Goal: Information Seeking & Learning: Learn about a topic

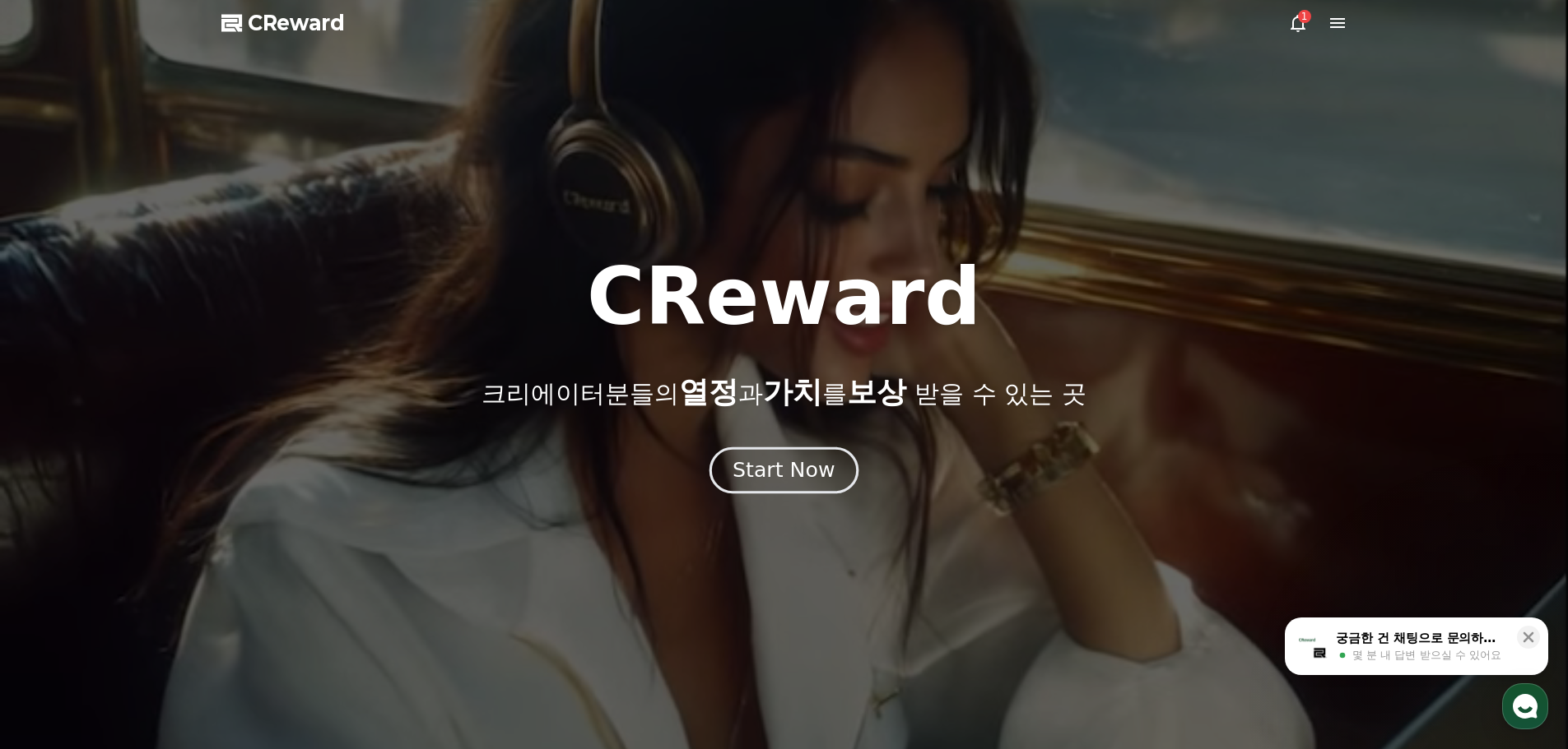
click at [801, 457] on div "Start Now" at bounding box center [783, 471] width 102 height 28
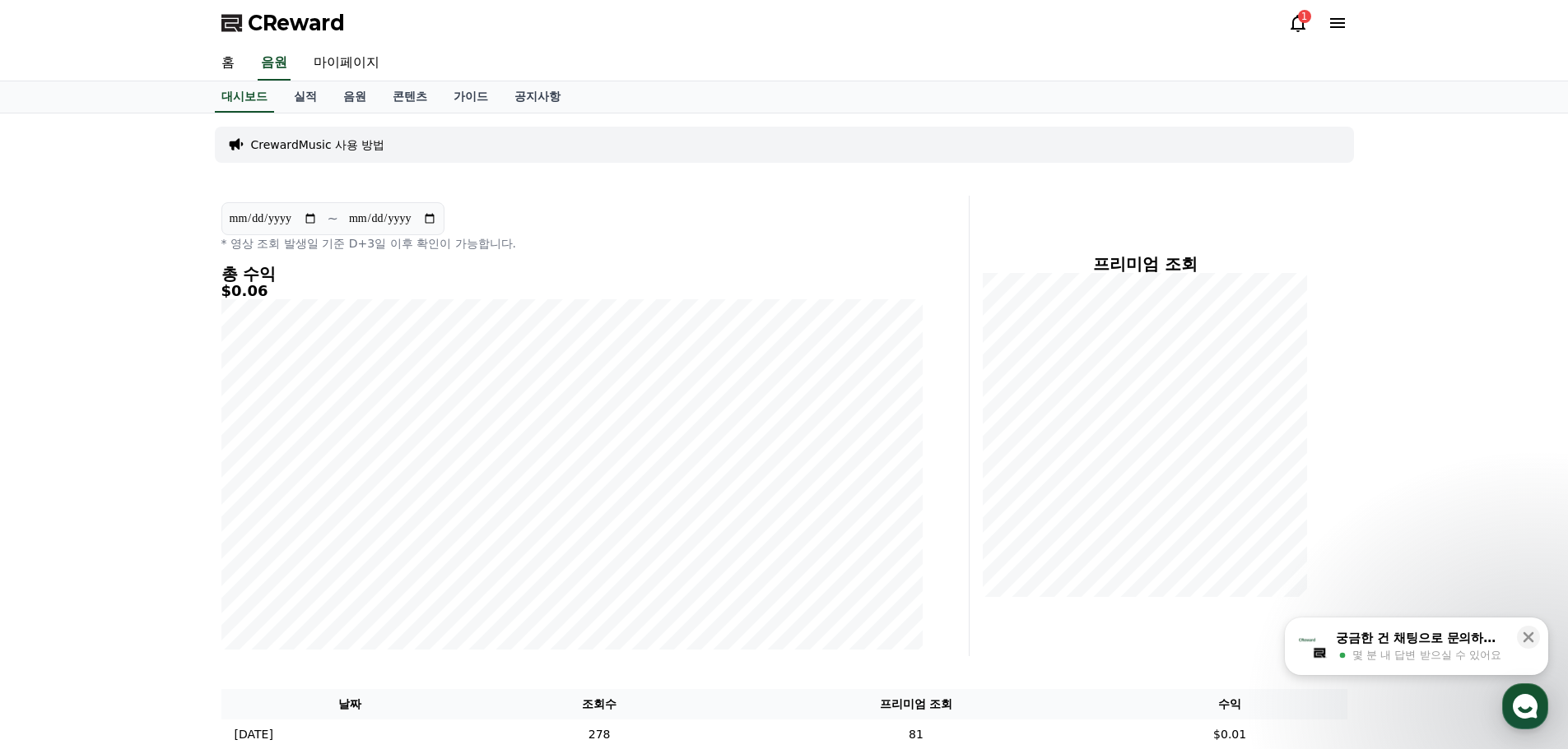
click at [1298, 27] on icon at bounding box center [1298, 23] width 20 height 20
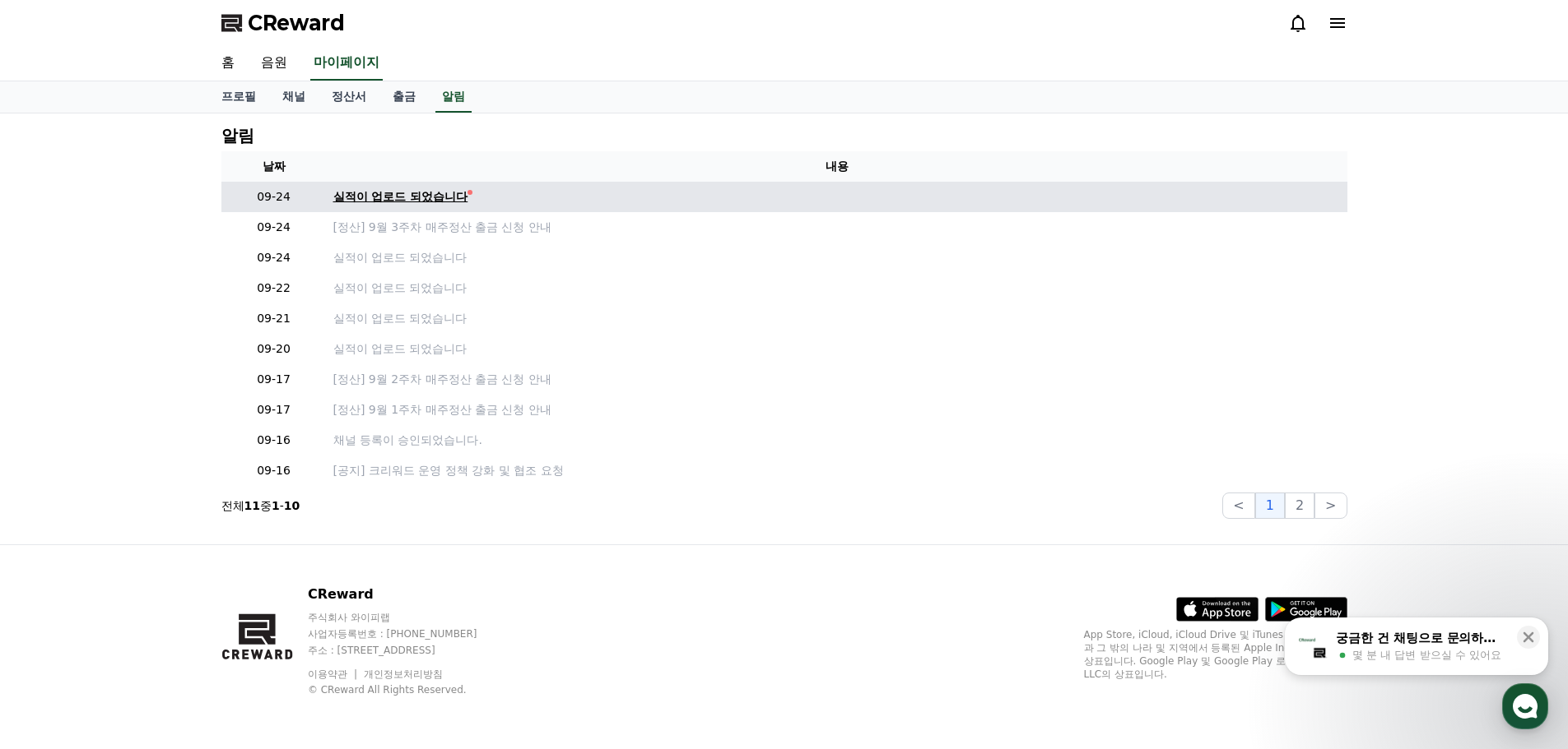
click at [419, 205] on div "실적이 업로드 되었습니다" at bounding box center [400, 196] width 135 height 17
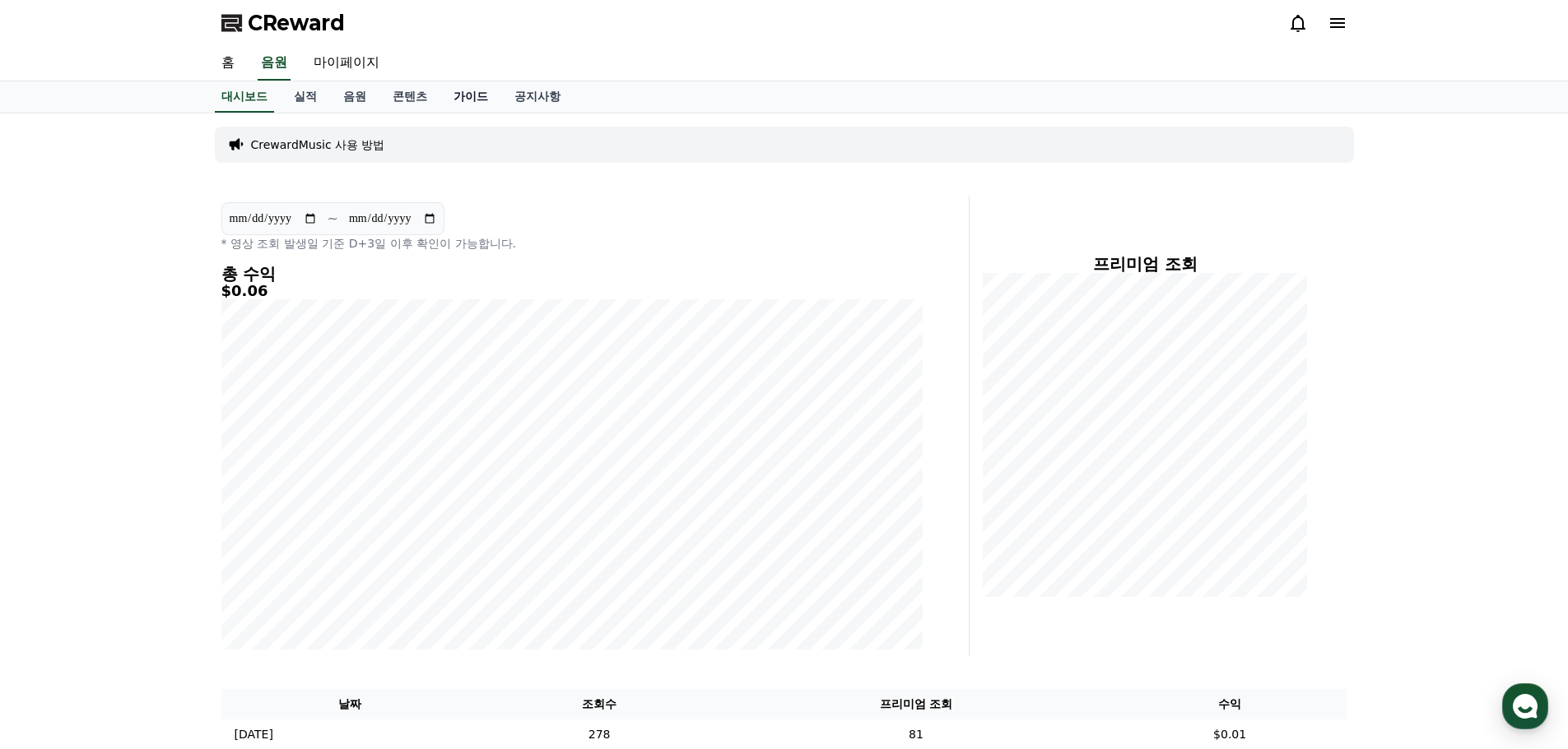
click at [464, 94] on link "가이드" at bounding box center [470, 97] width 60 height 32
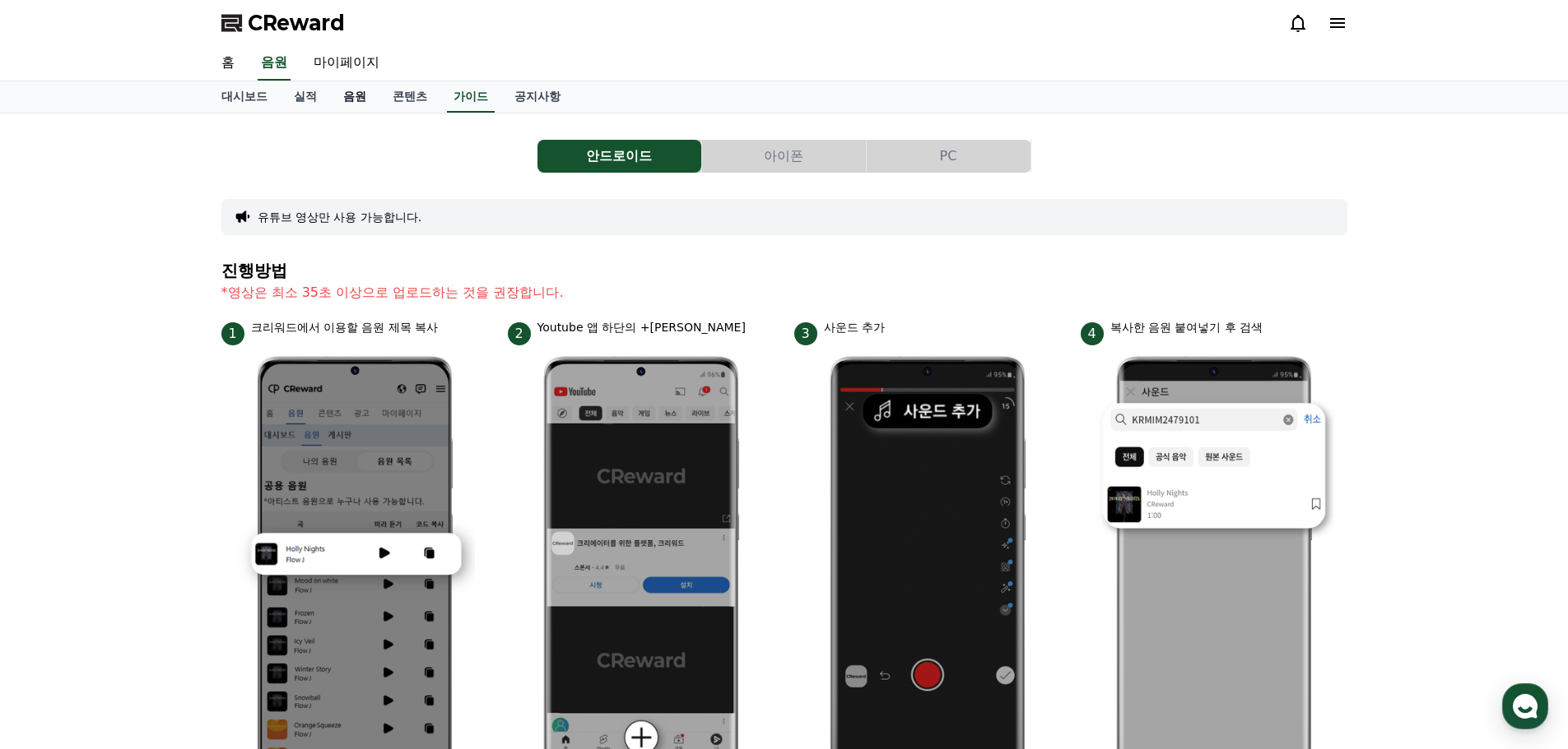
click at [376, 101] on link "음원" at bounding box center [355, 97] width 50 height 32
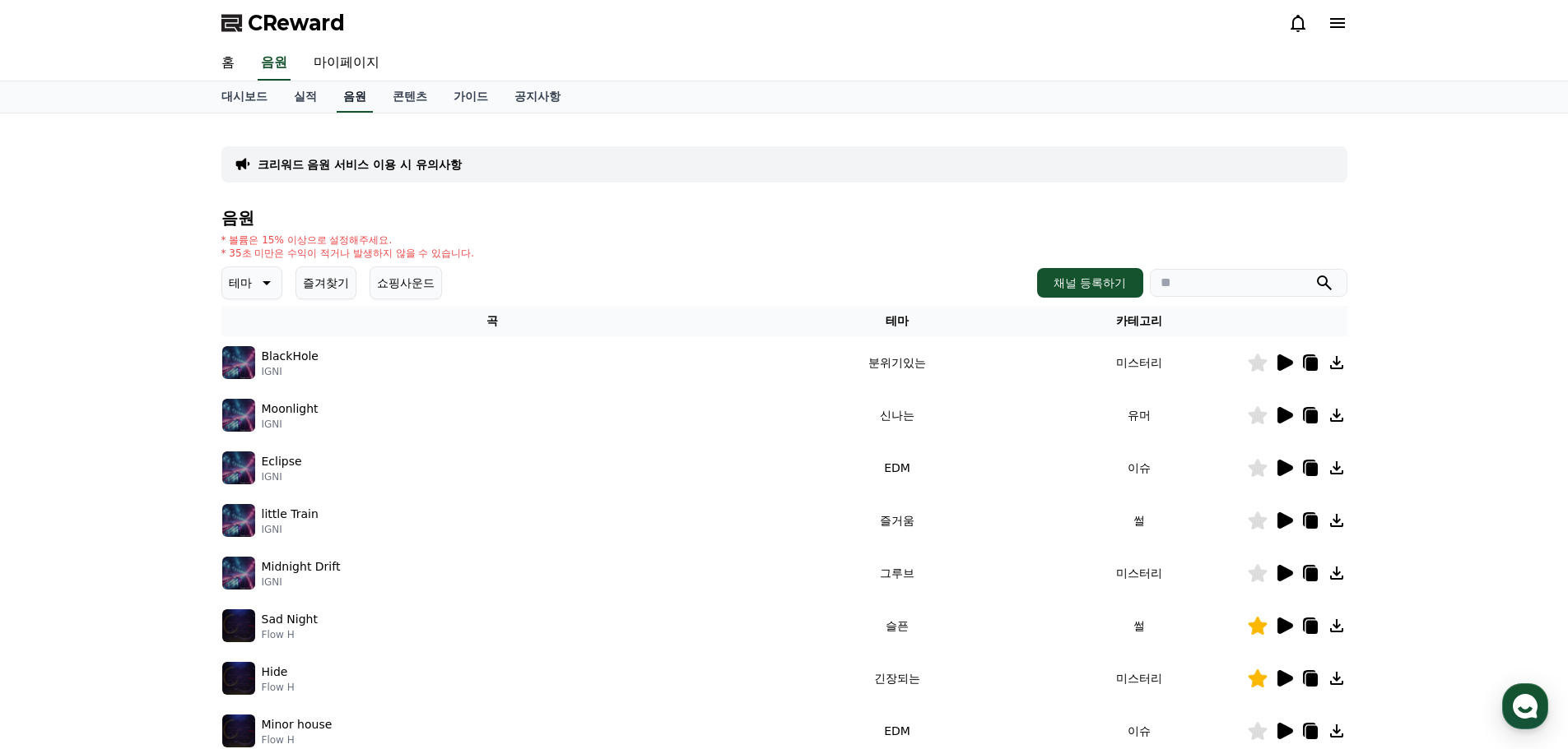
click at [347, 101] on link "음원" at bounding box center [355, 97] width 37 height 32
click at [312, 95] on link "실적" at bounding box center [305, 97] width 50 height 32
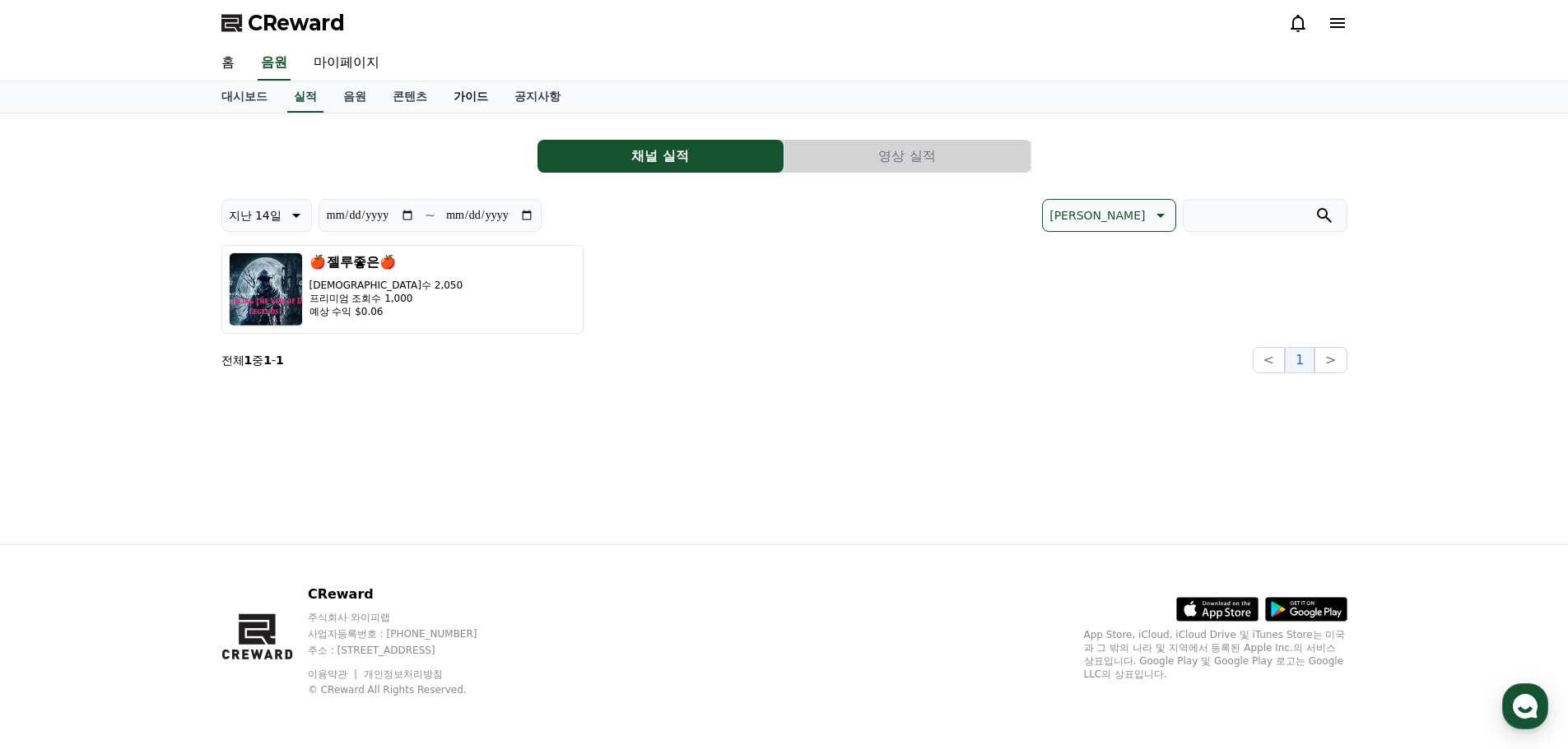
click at [461, 100] on link "가이드" at bounding box center [470, 97] width 60 height 32
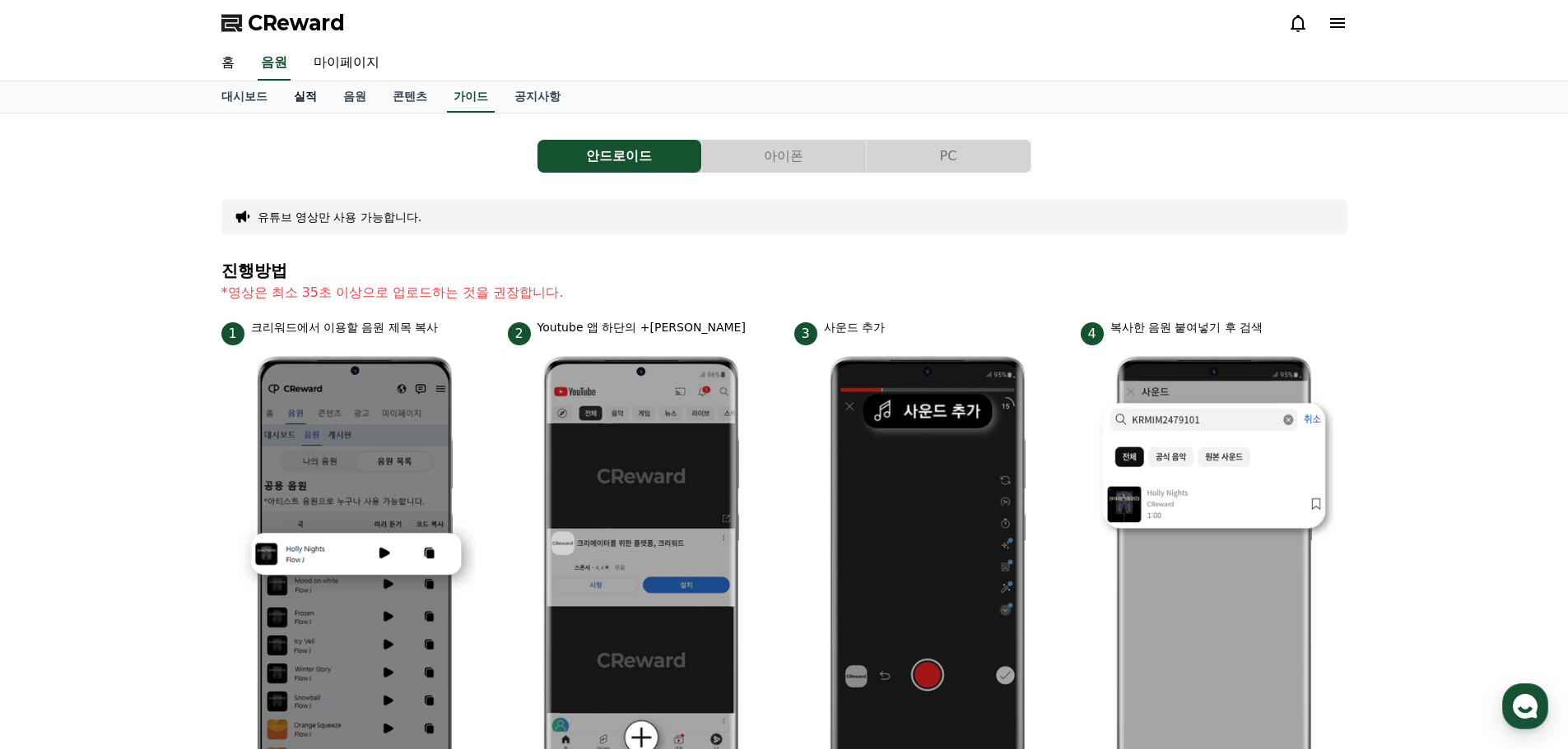
click at [317, 95] on link "실적" at bounding box center [305, 97] width 50 height 32
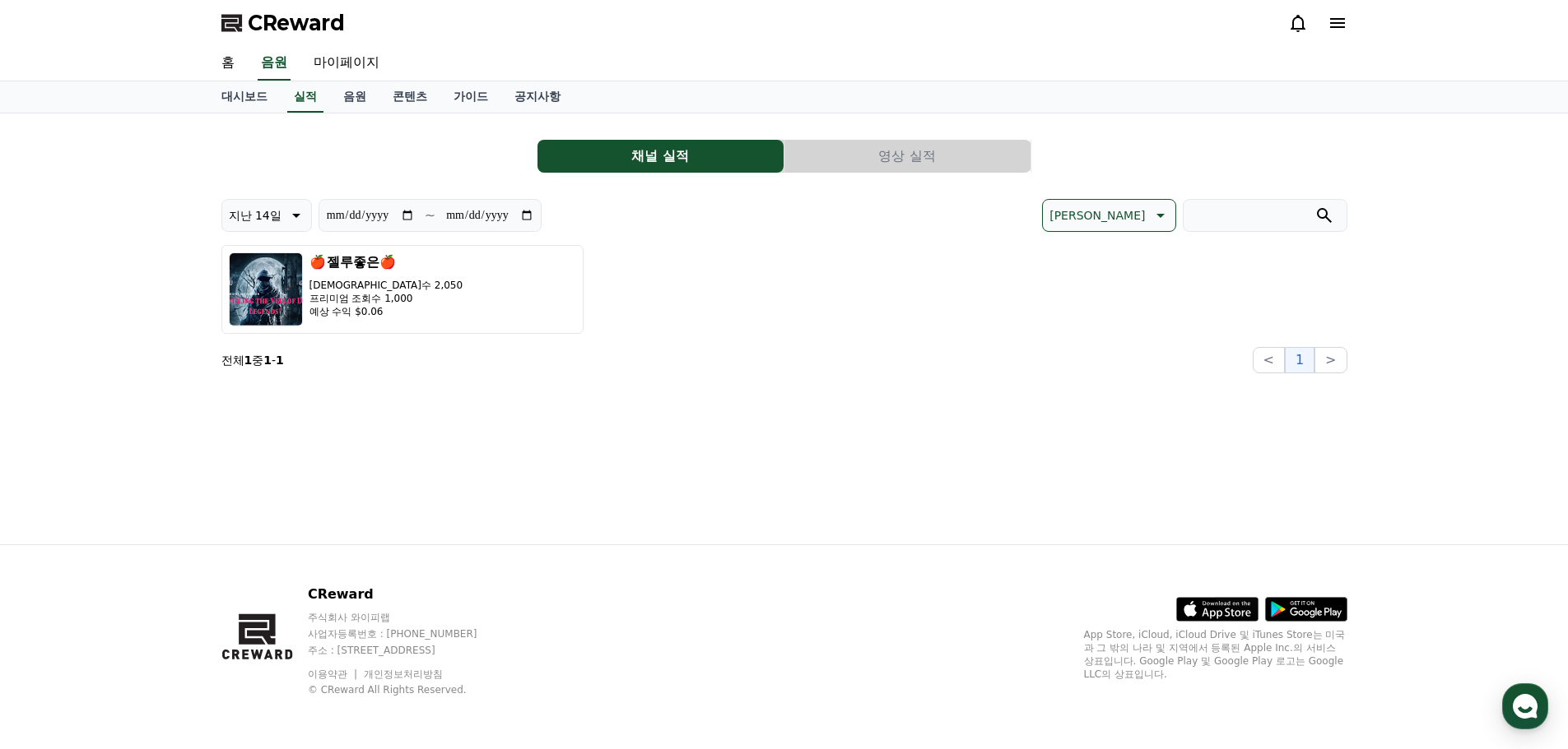
click at [910, 163] on button "영상 실적" at bounding box center [907, 156] width 246 height 33
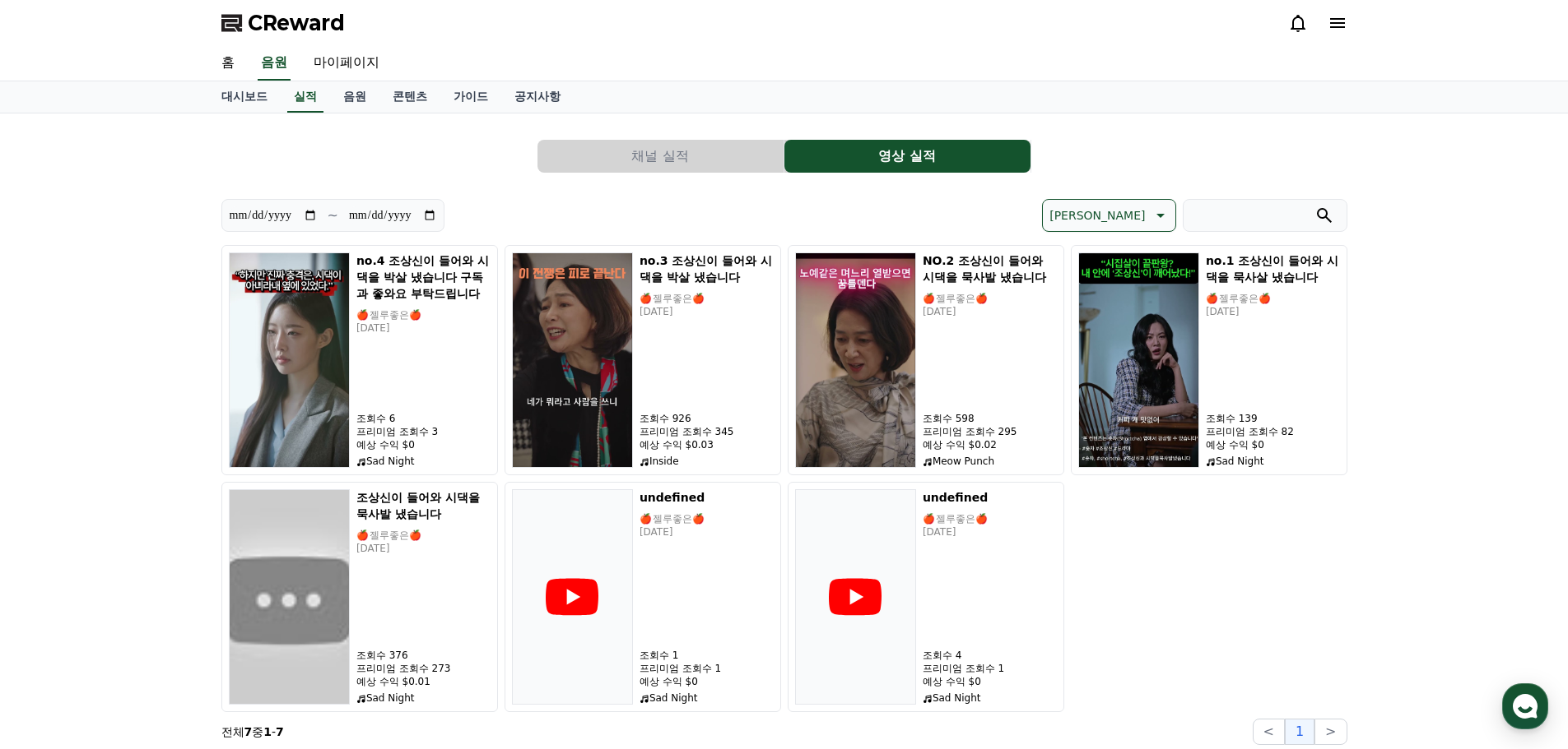
click at [687, 154] on button "채널 실적" at bounding box center [660, 156] width 246 height 33
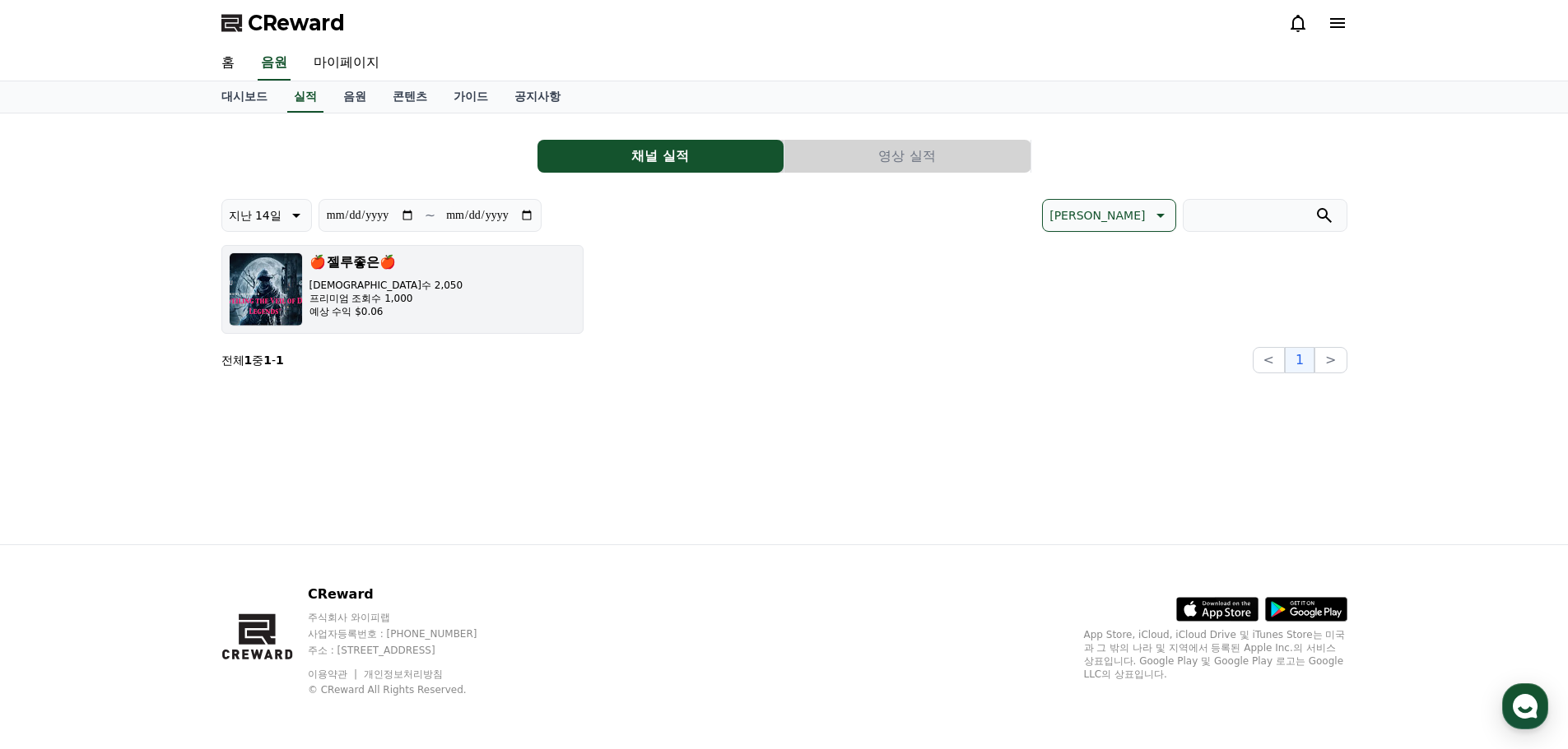
click at [355, 289] on p "[DEMOGRAPHIC_DATA]수 2,050" at bounding box center [386, 285] width 154 height 13
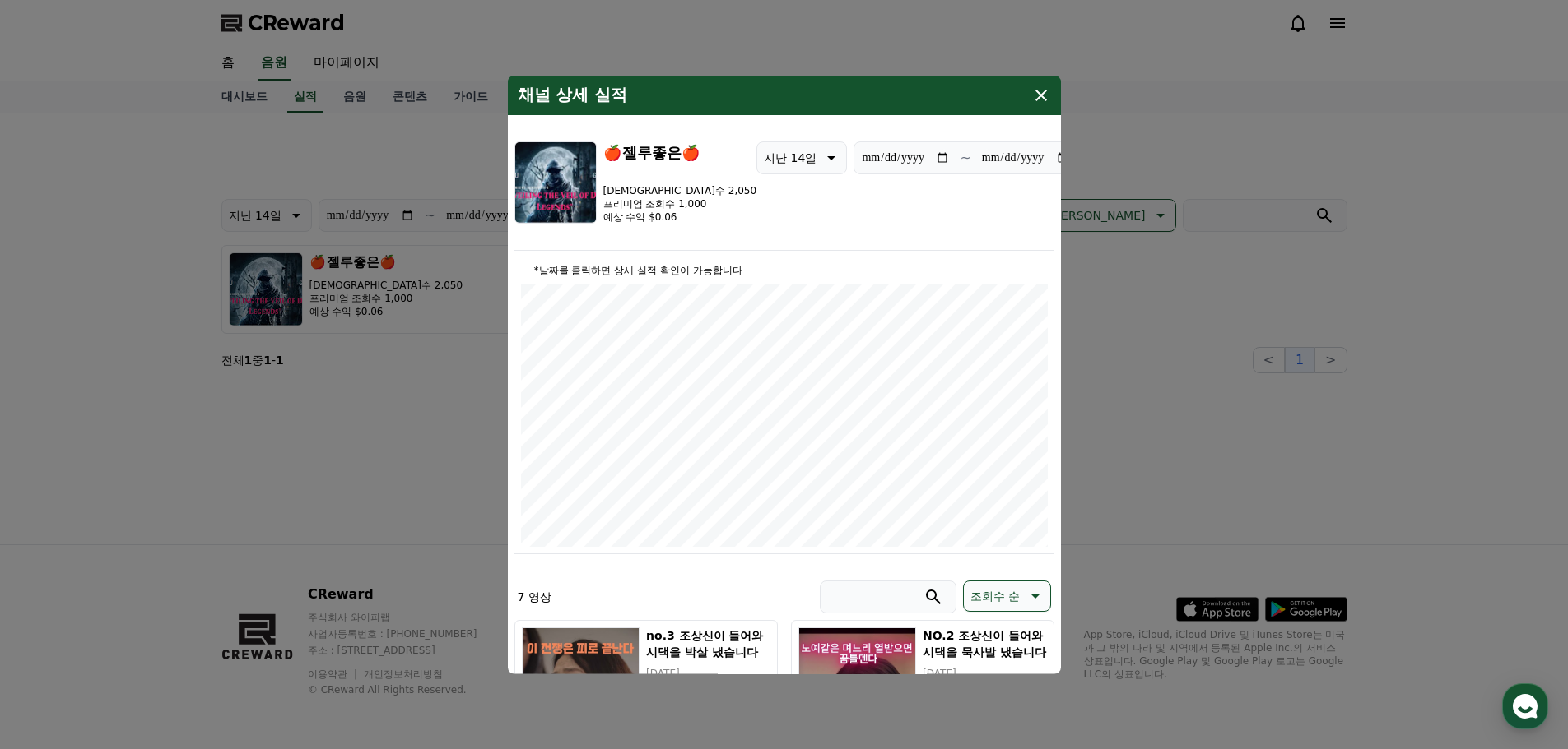
click at [1038, 88] on icon "modal" at bounding box center [1041, 95] width 20 height 20
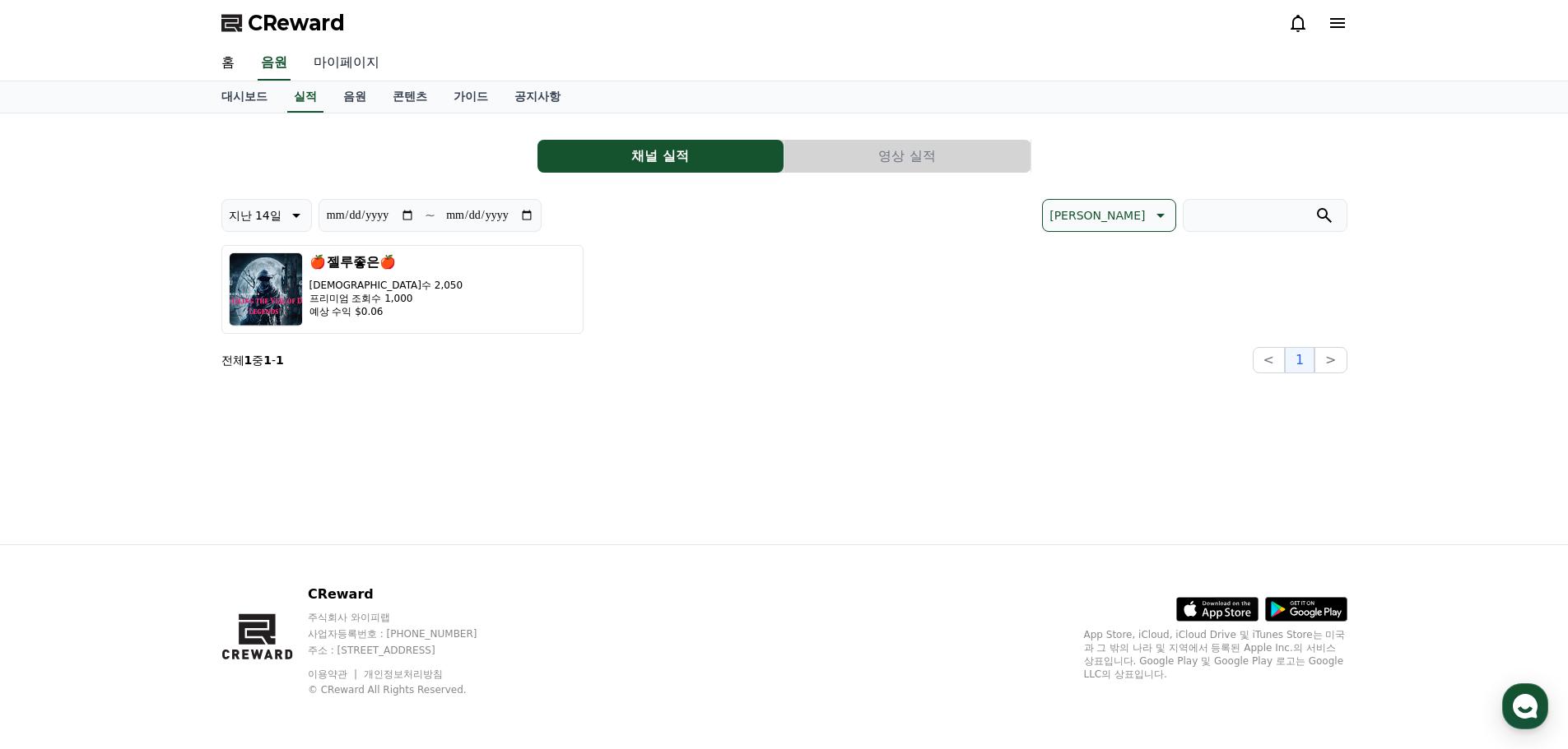
click at [352, 64] on link "마이페이지" at bounding box center [346, 63] width 92 height 35
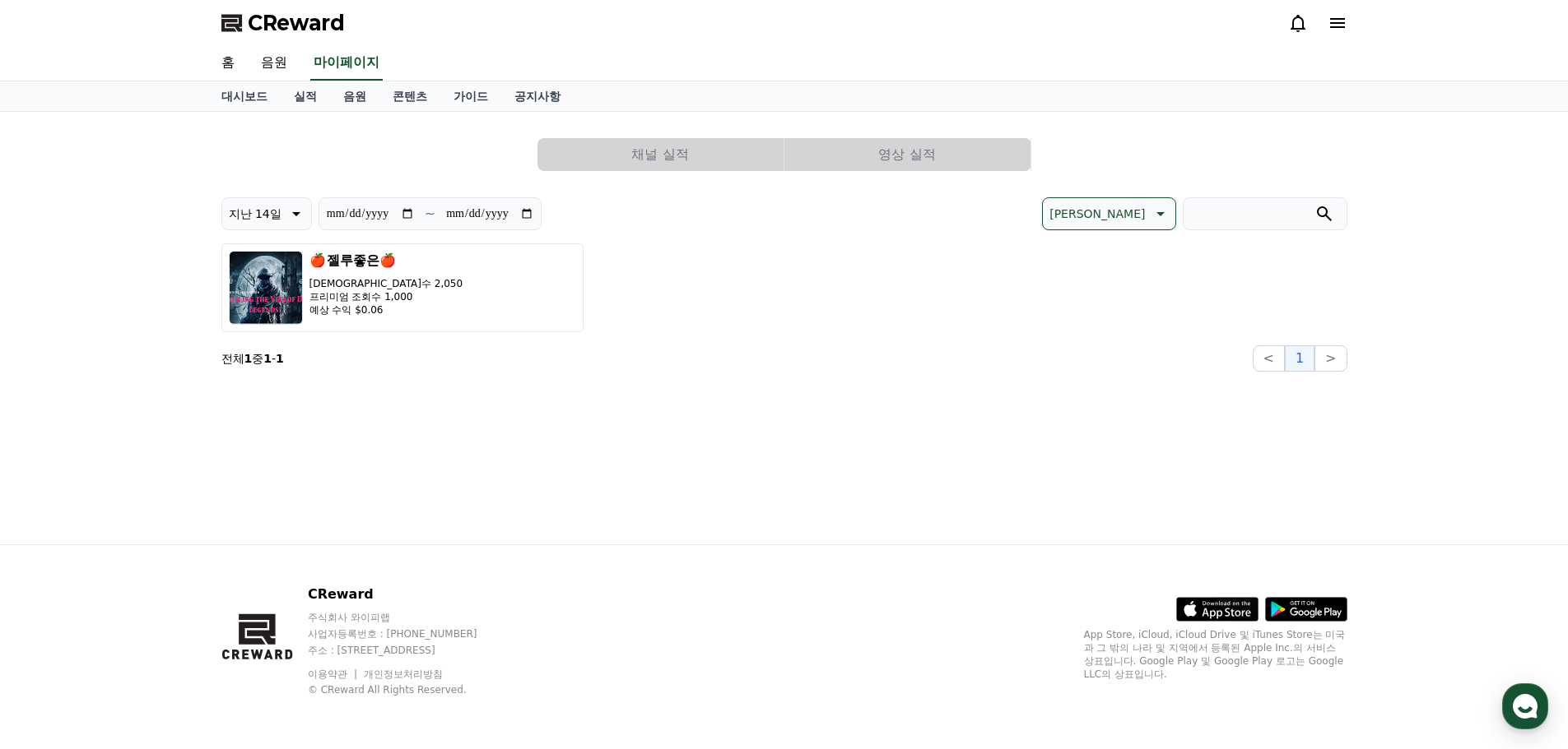
select select "**********"
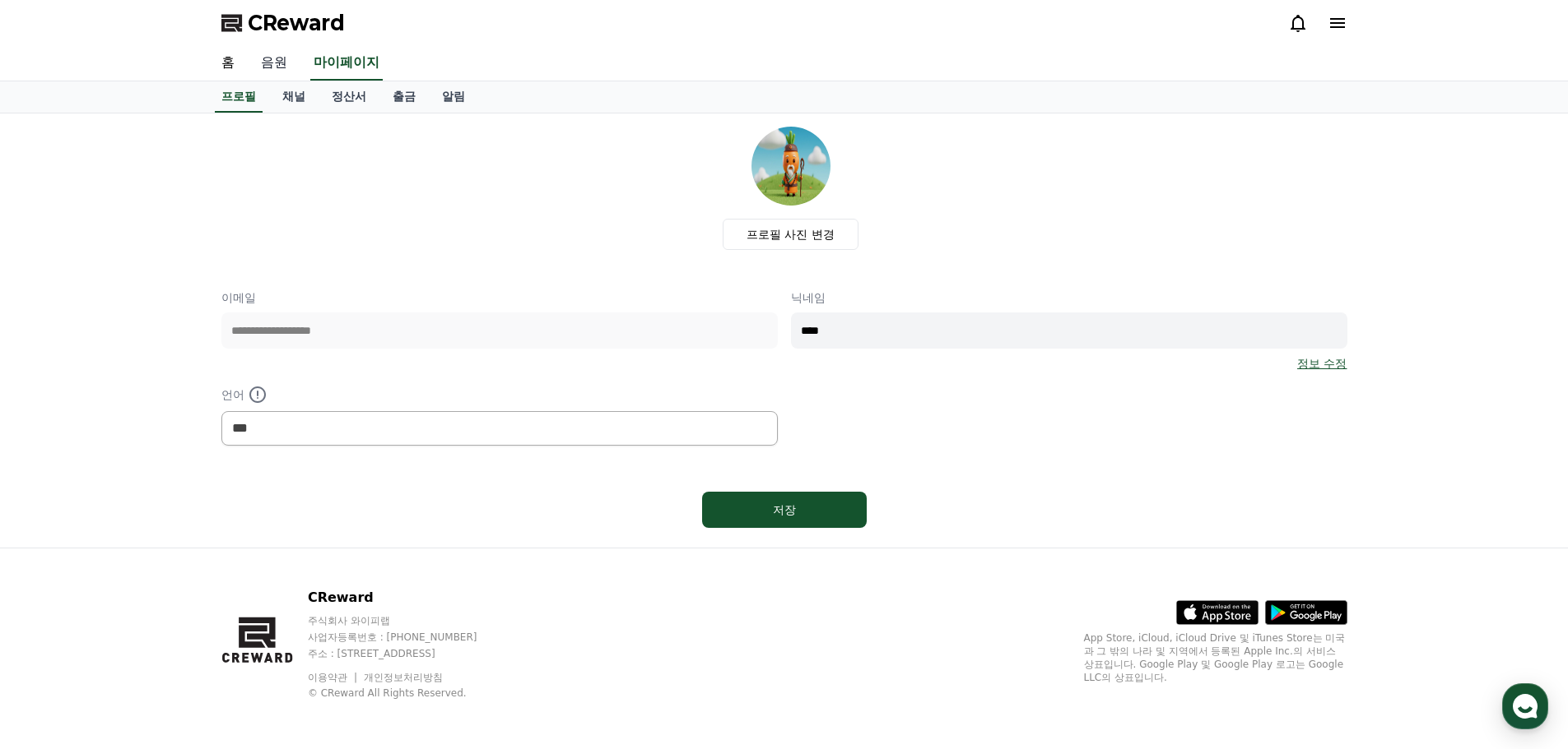
click at [280, 65] on link "음원" at bounding box center [274, 63] width 53 height 35
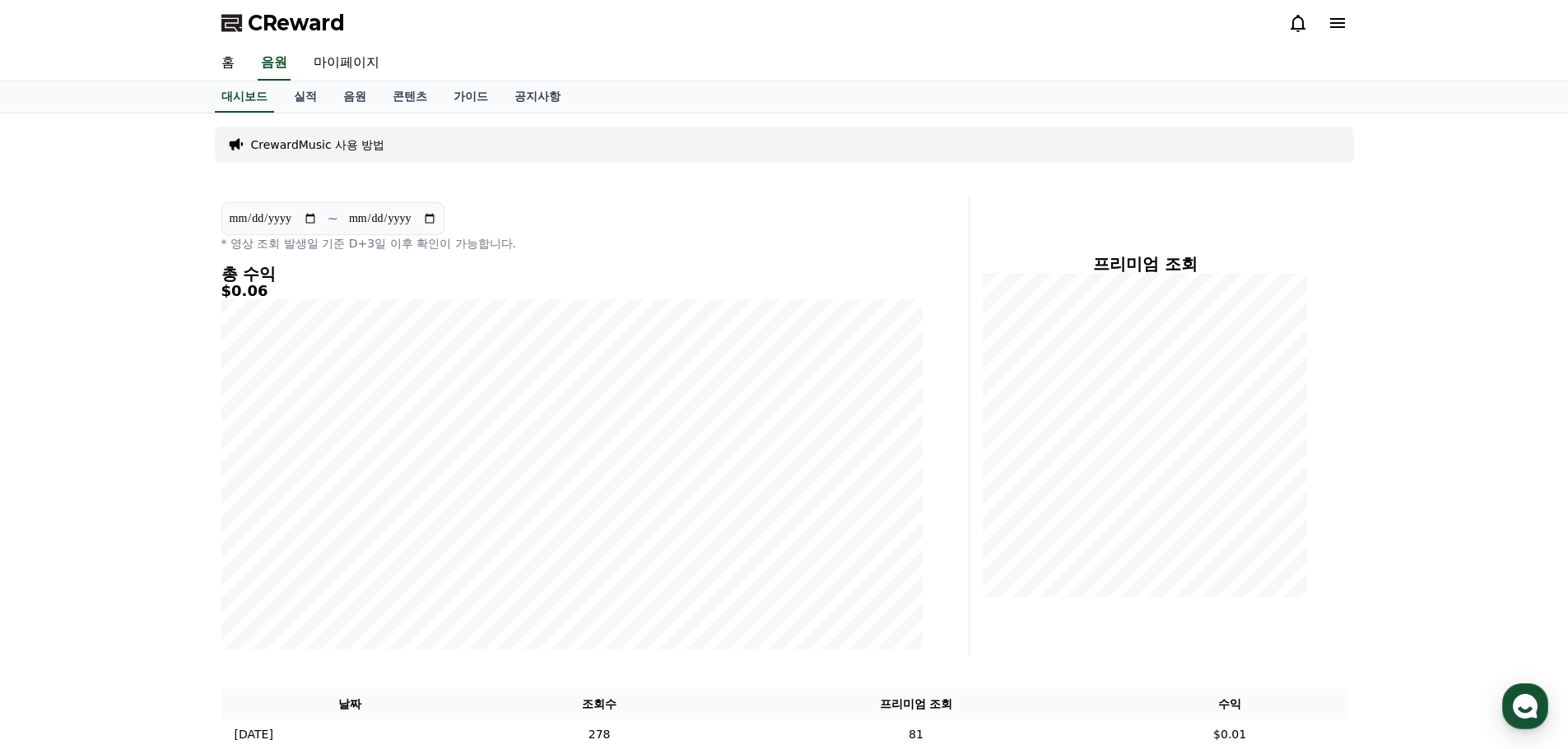
click at [298, 23] on span "CReward" at bounding box center [296, 23] width 97 height 27
